Goal: Find specific page/section: Find specific page/section

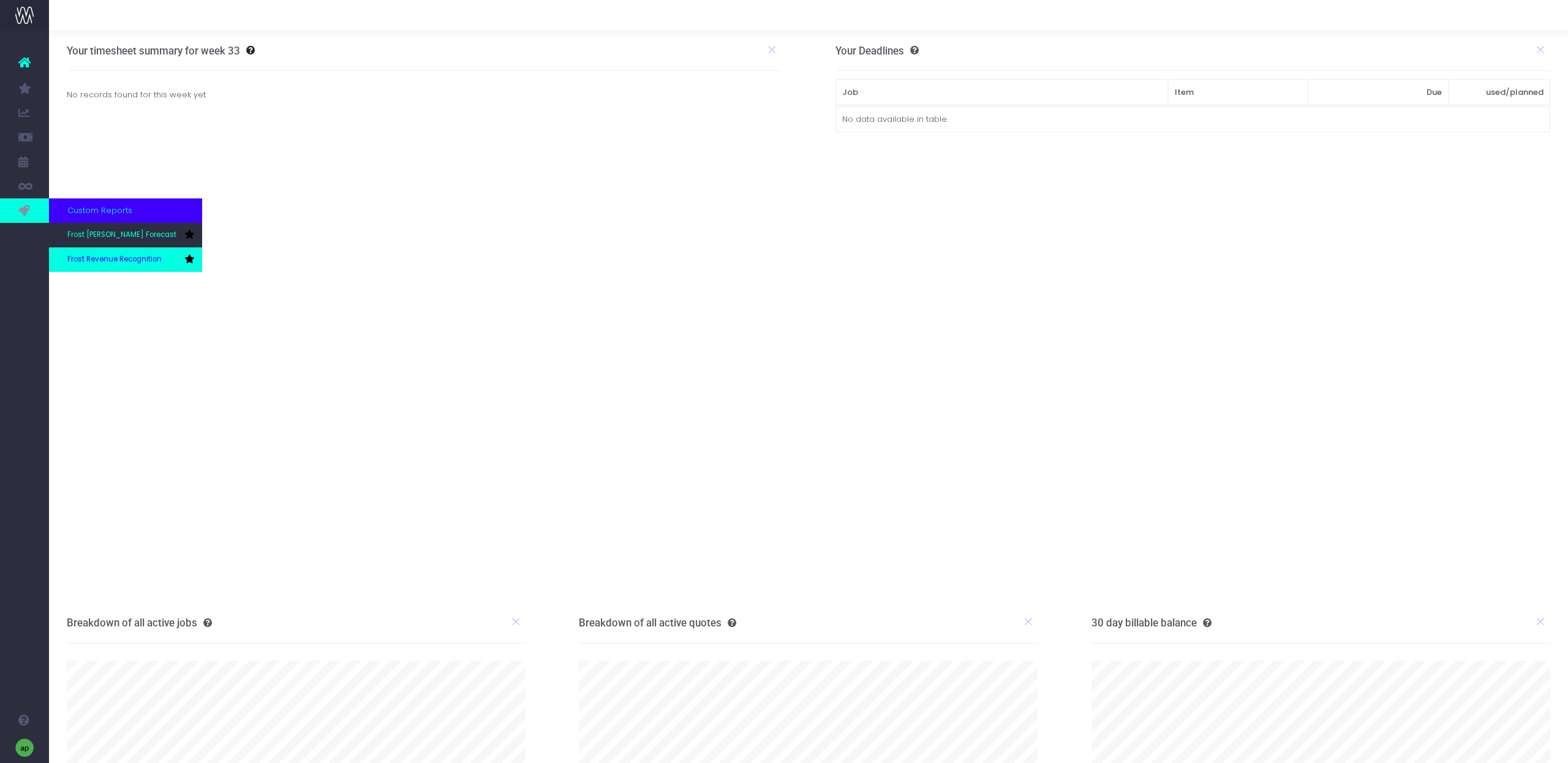
click at [120, 265] on link "Frost Revenue Recognition" at bounding box center [126, 259] width 153 height 25
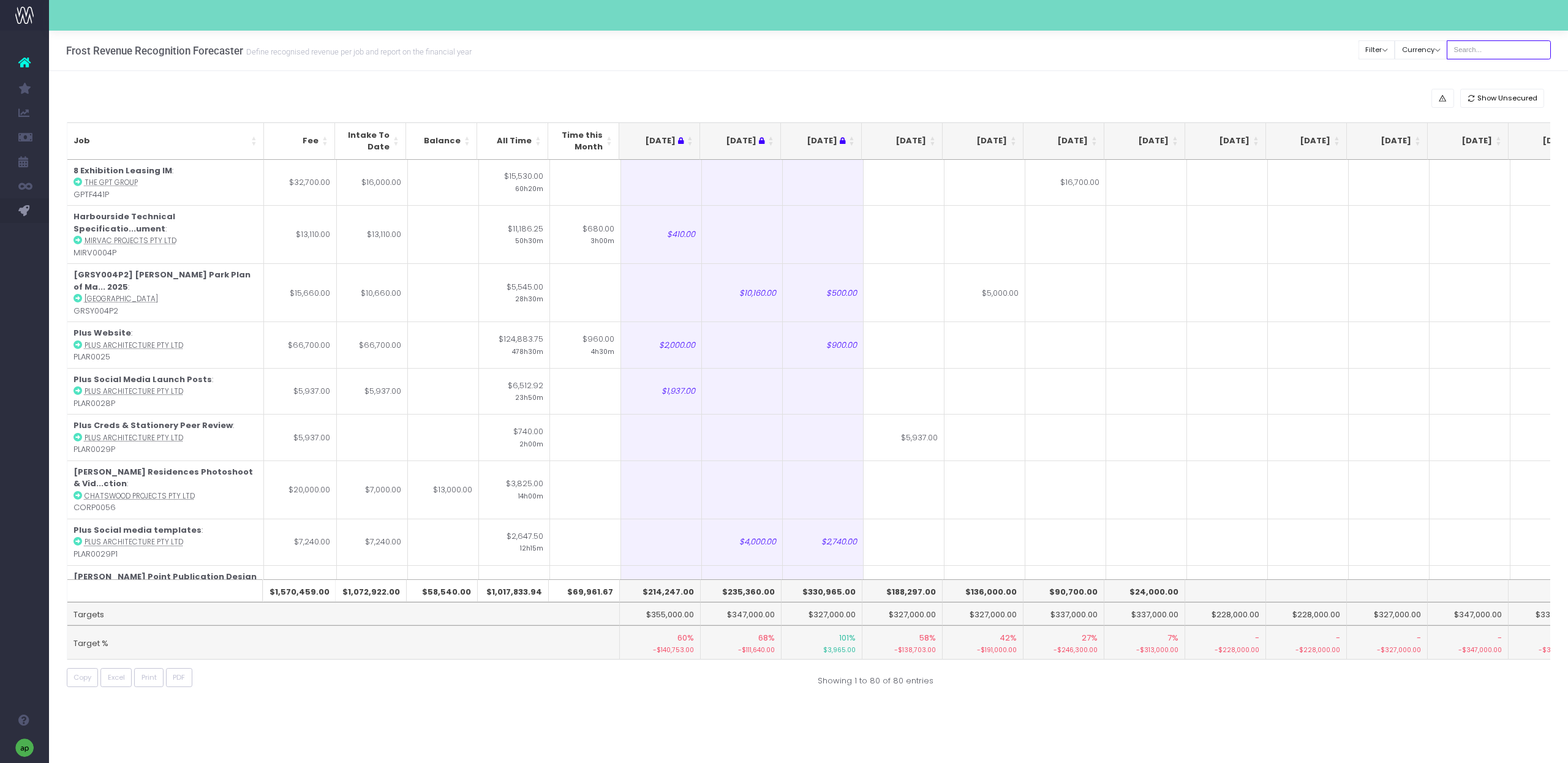
click at [1489, 49] on input "text" at bounding box center [1499, 49] width 104 height 19
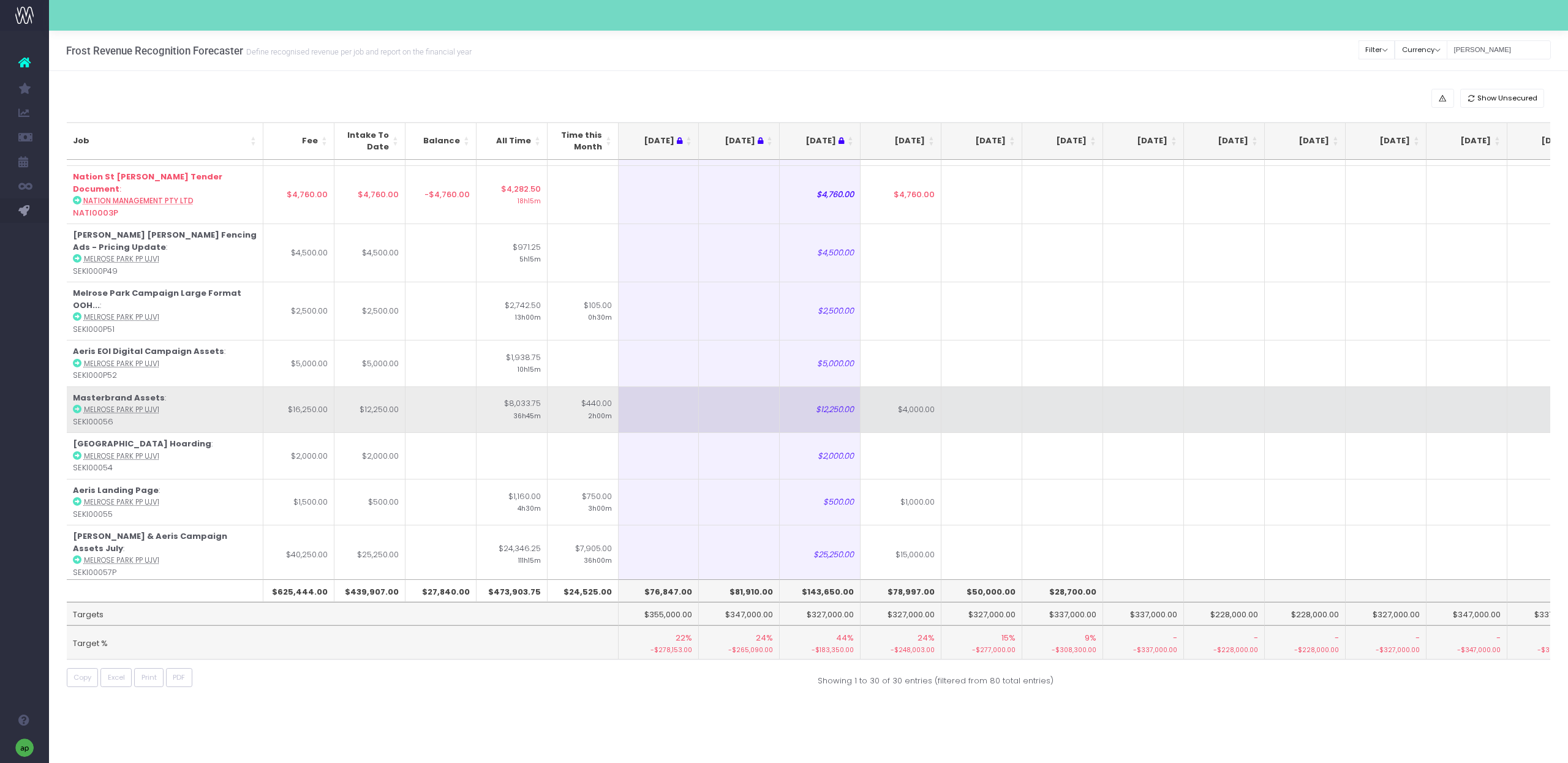
scroll to position [947, 1]
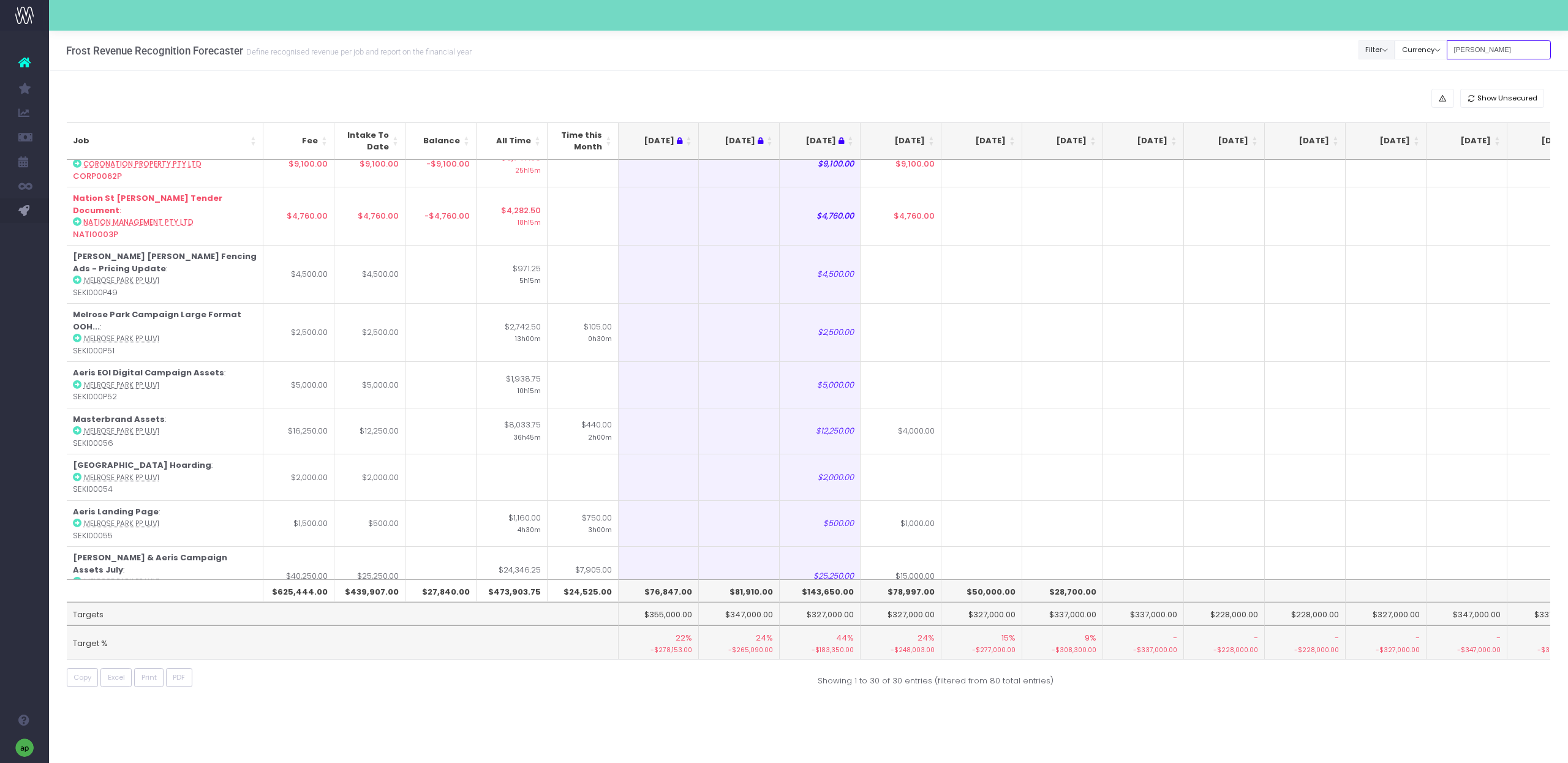
drag, startPoint x: 1497, startPoint y: 53, endPoint x: 1406, endPoint y: 40, distance: 91.9
click at [1406, 40] on div "Clear Filters Filter By Account Manager All [PERSON_NAME] inezritchie [PERSON_N…" at bounding box center [1455, 50] width 192 height 26
type input "st leaonrds"
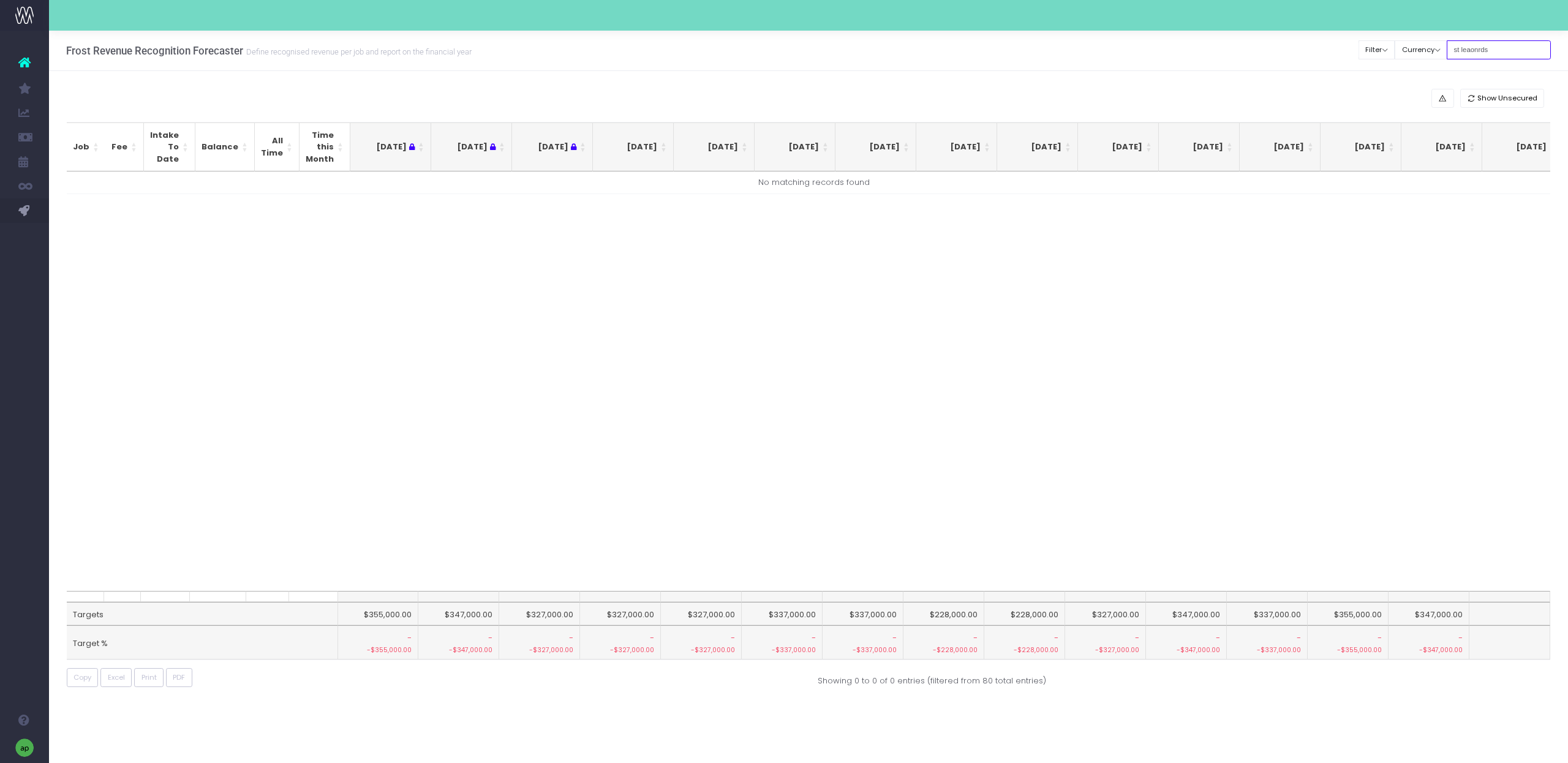
drag, startPoint x: 1506, startPoint y: 52, endPoint x: 1330, endPoint y: 44, distance: 176.2
click at [1330, 44] on div "Frost Revenue Recognition Forecaster Define recognised revenue per job and repo…" at bounding box center [809, 51] width 1519 height 40
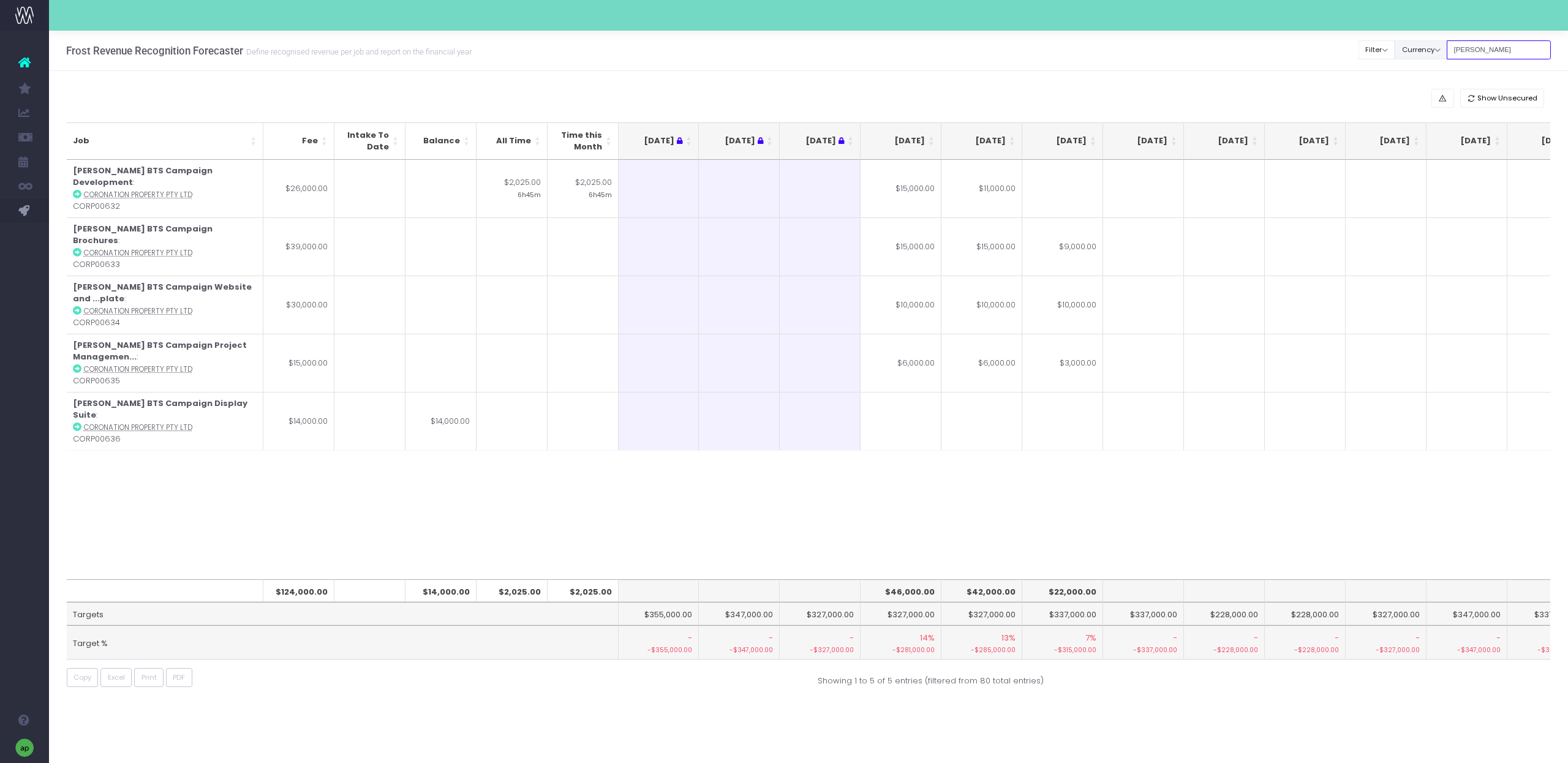
drag, startPoint x: 1514, startPoint y: 48, endPoint x: 1413, endPoint y: 47, distance: 101.0
click at [1413, 47] on div "Clear Filters Filter By Account Manager All [PERSON_NAME] inezritchie [PERSON_N…" at bounding box center [1455, 50] width 192 height 26
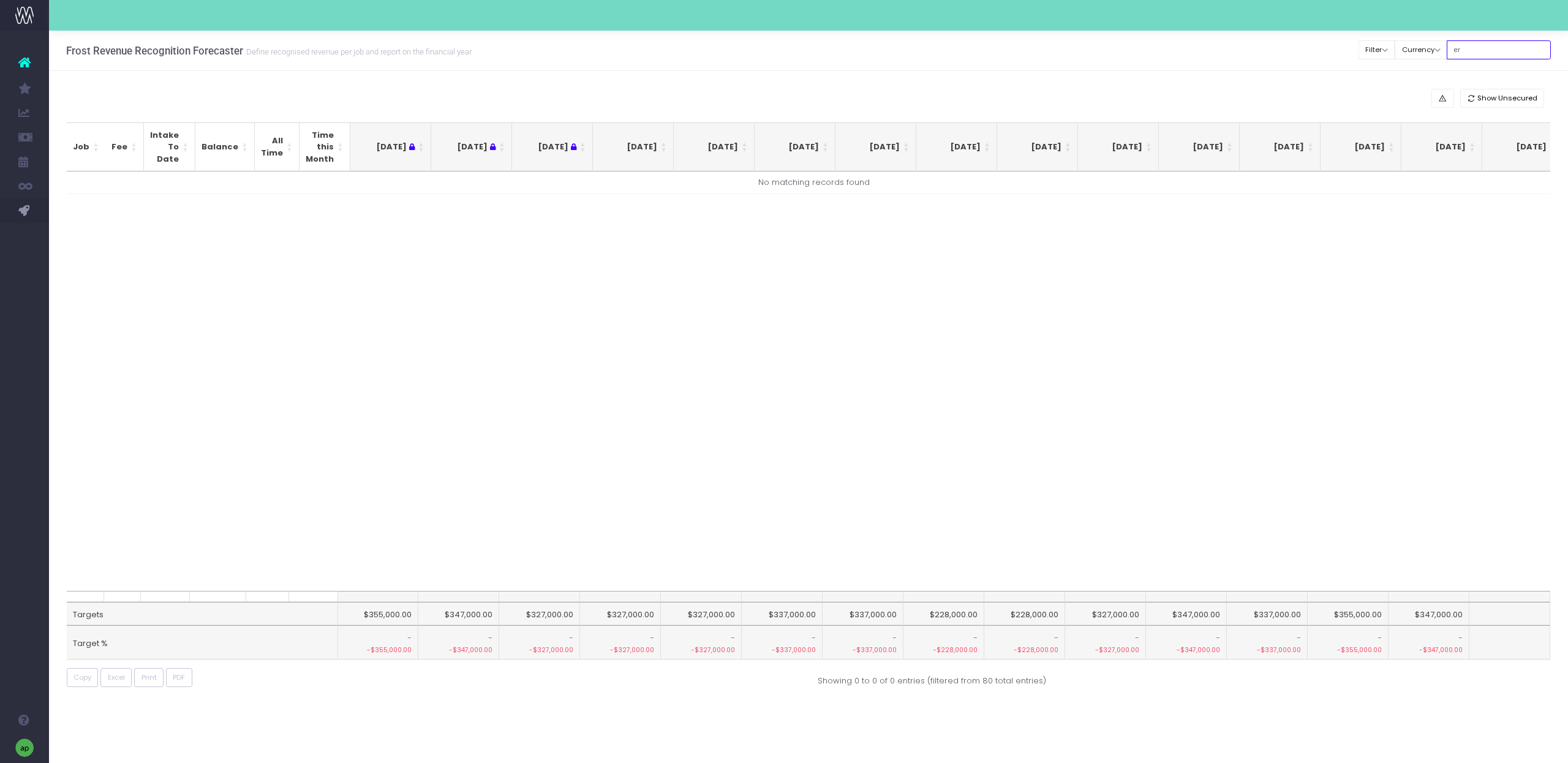
type input "e"
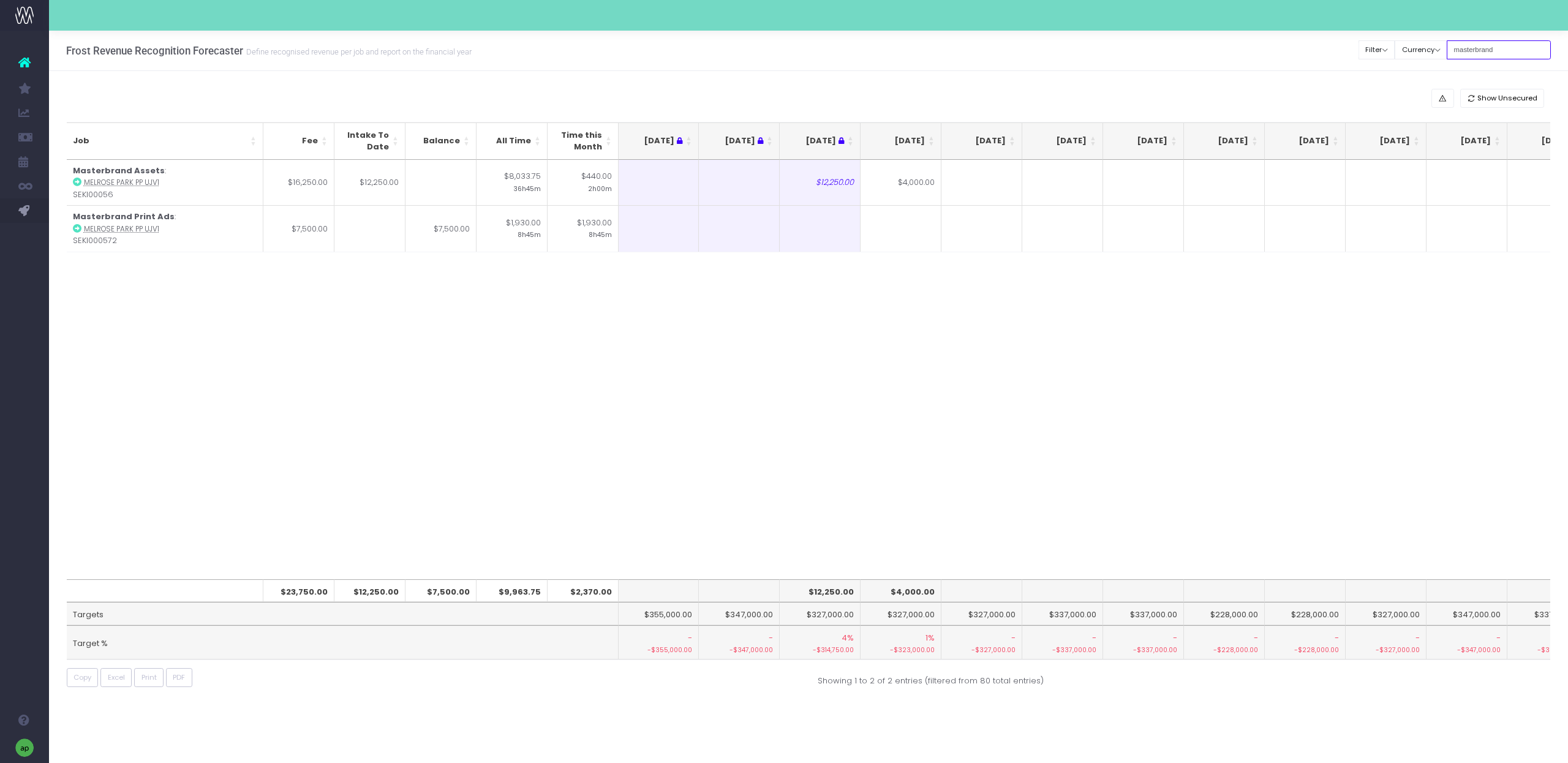
type input "masterbrand"
